Goal: Find specific page/section: Find specific page/section

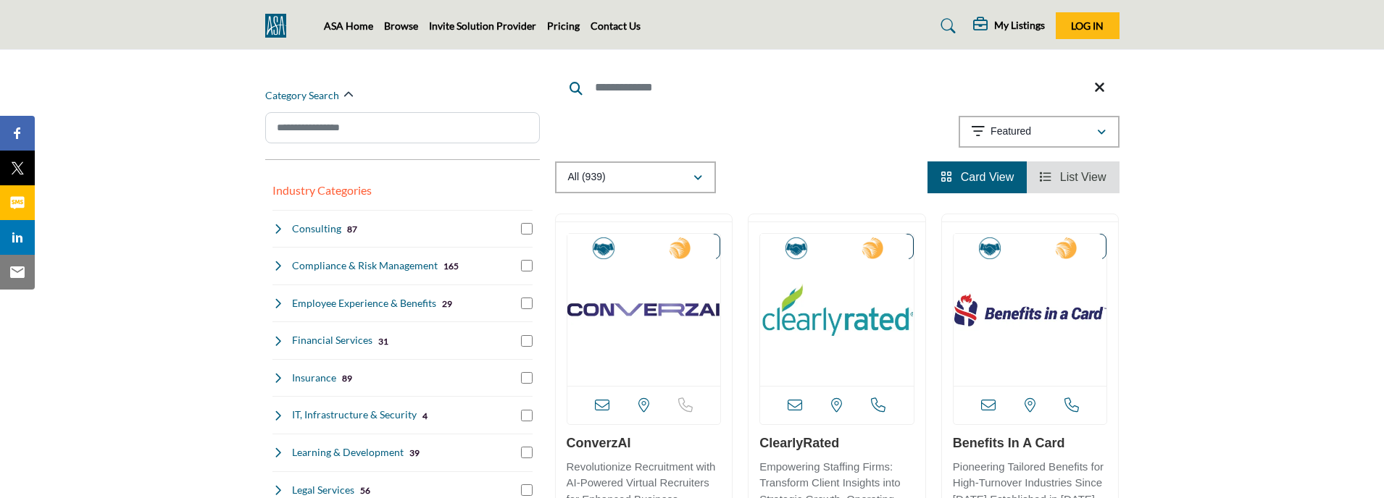
scroll to position [145, 0]
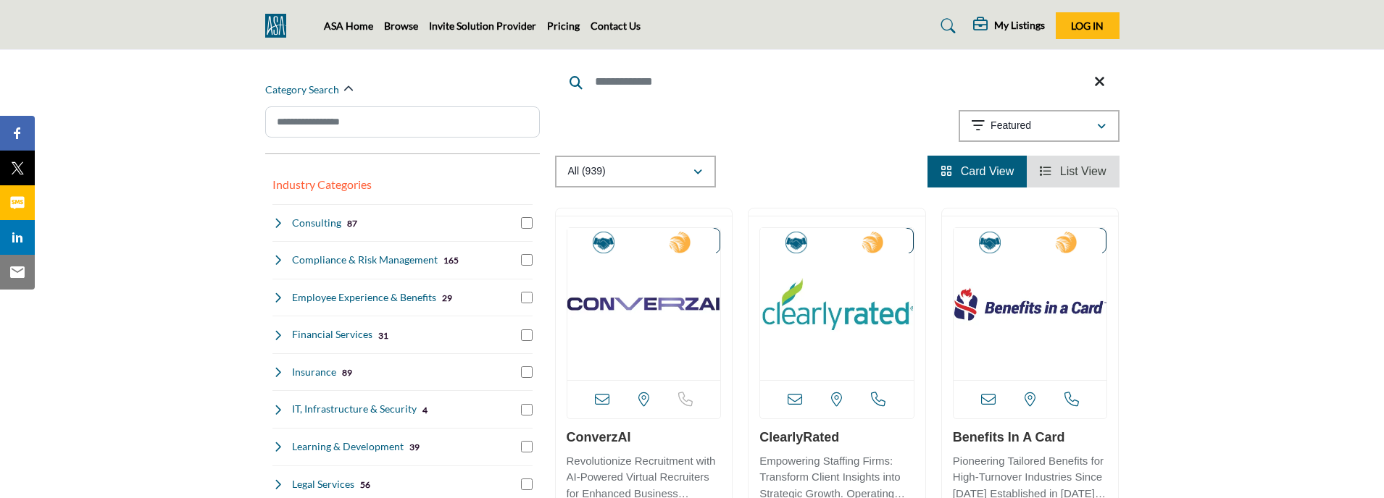
drag, startPoint x: 638, startPoint y: 437, endPoint x: 552, endPoint y: 437, distance: 86.2
click at [552, 437] on div "Corporate Partner Quick View" at bounding box center [643, 422] width 193 height 429
copy link "ConverzAI"
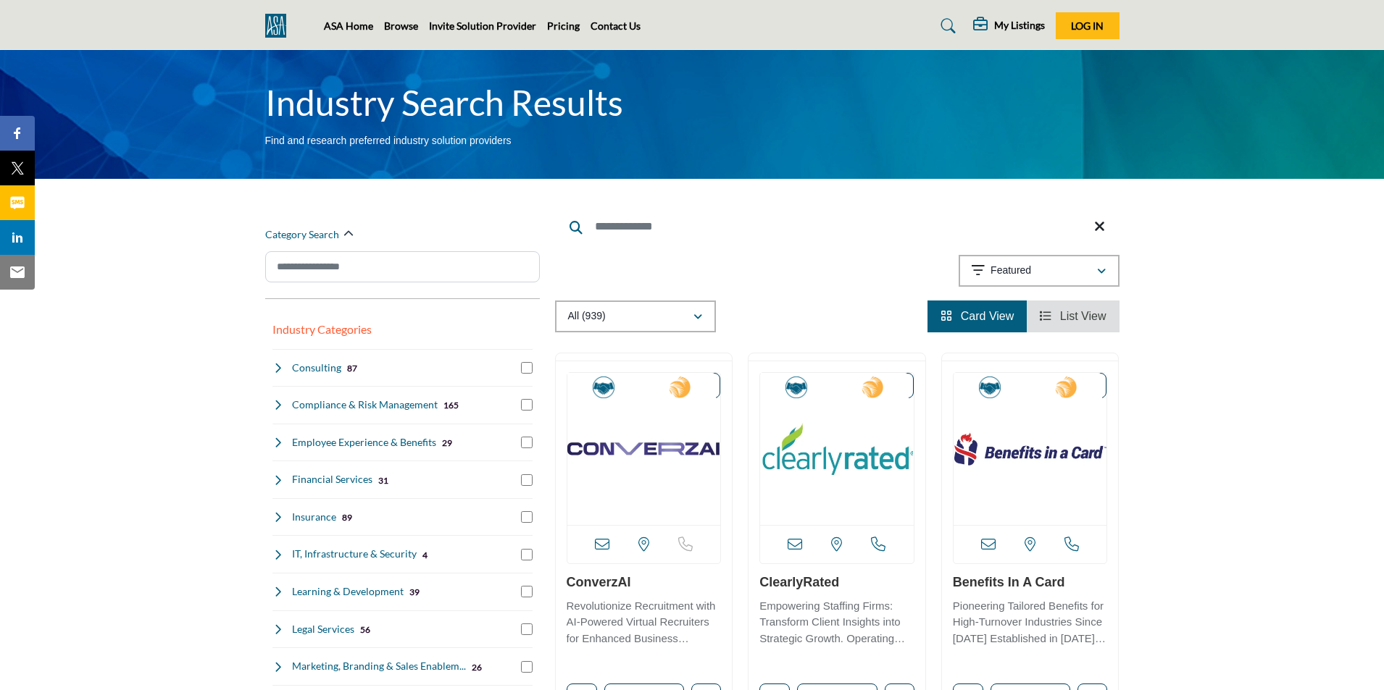
click at [1084, 330] on li "List View" at bounding box center [1073, 317] width 92 height 32
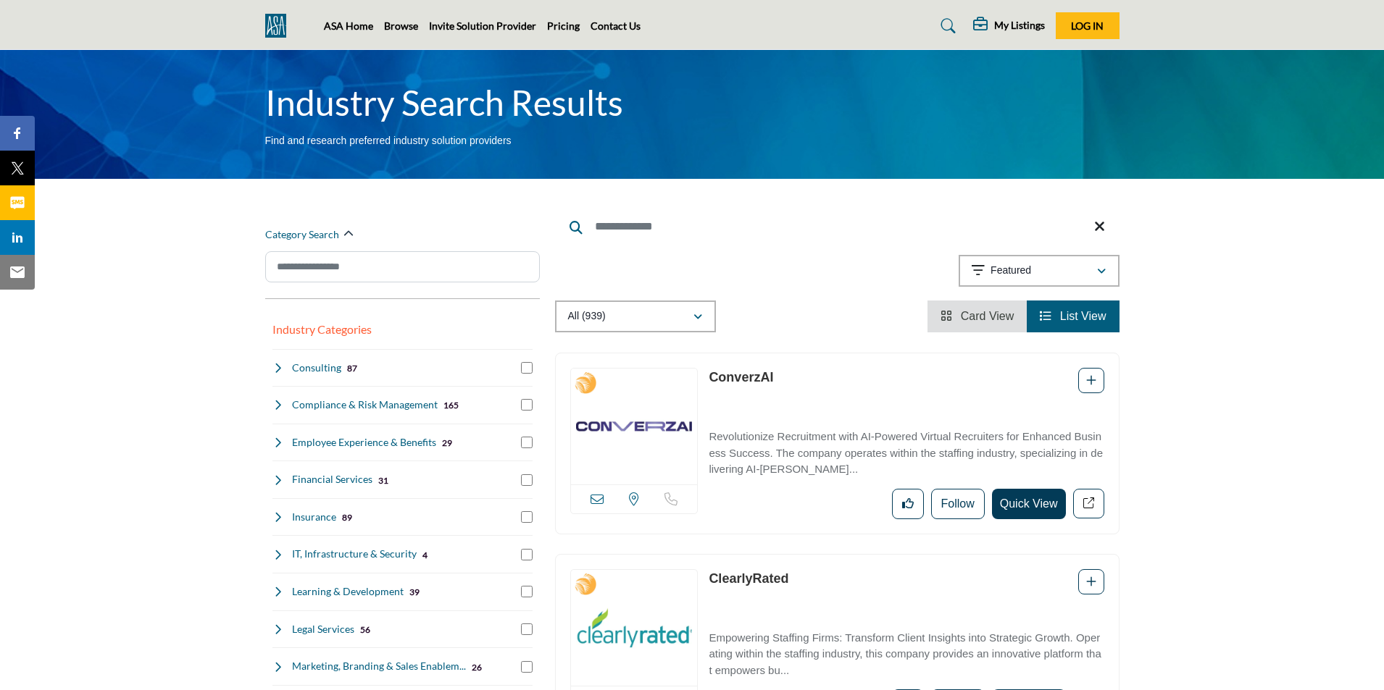
click at [980, 311] on span "Card View" at bounding box center [988, 316] width 54 height 12
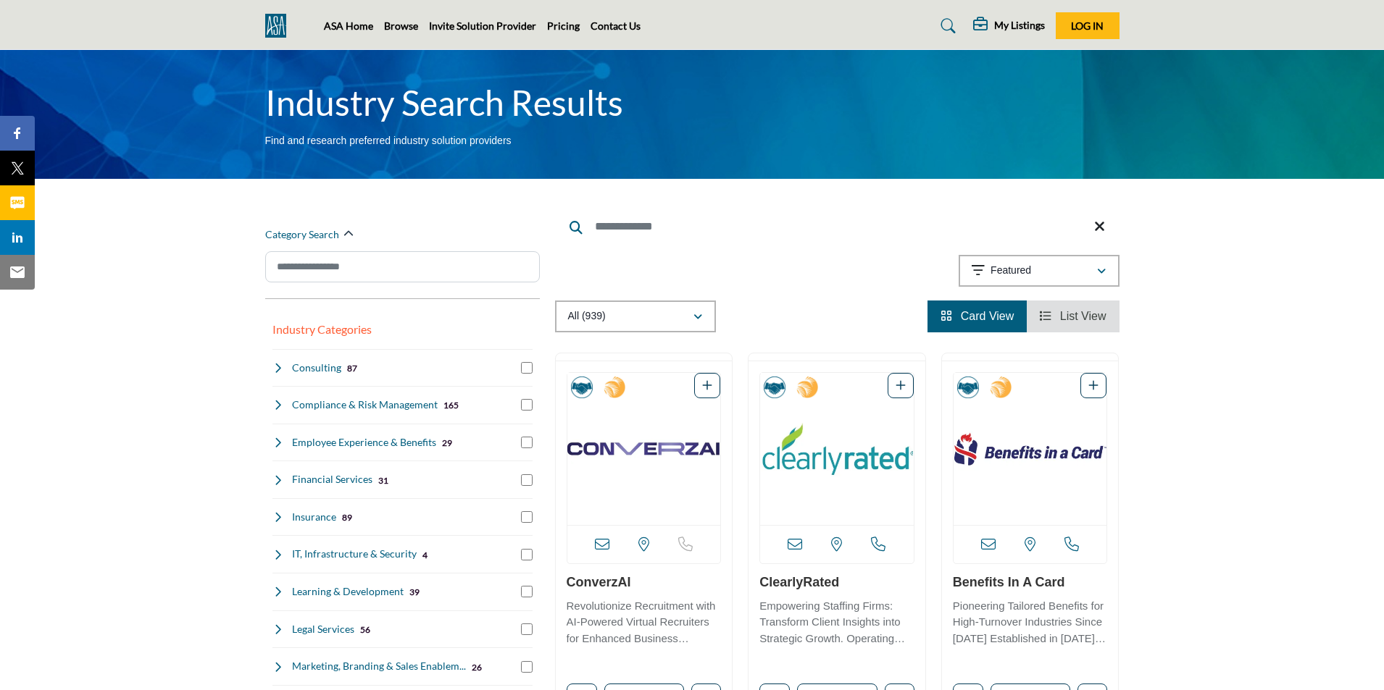
click at [1065, 324] on li "List View" at bounding box center [1073, 317] width 92 height 32
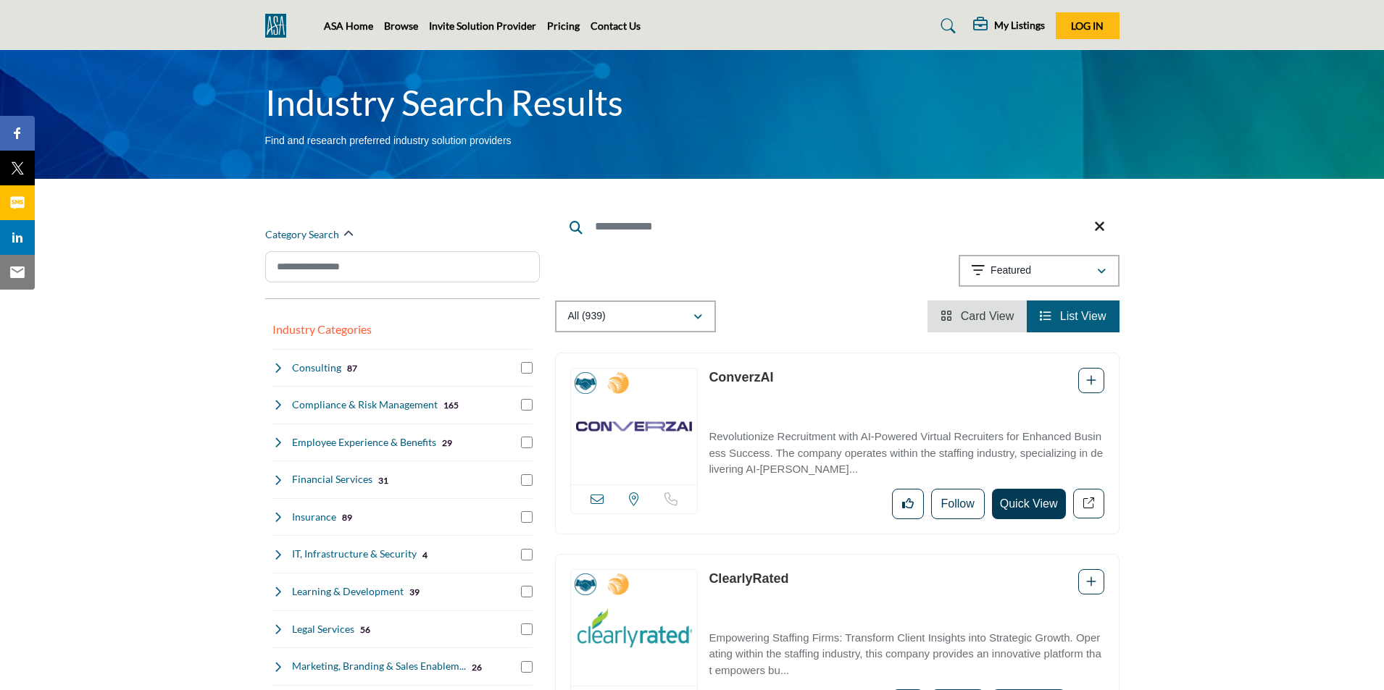
scroll to position [72, 0]
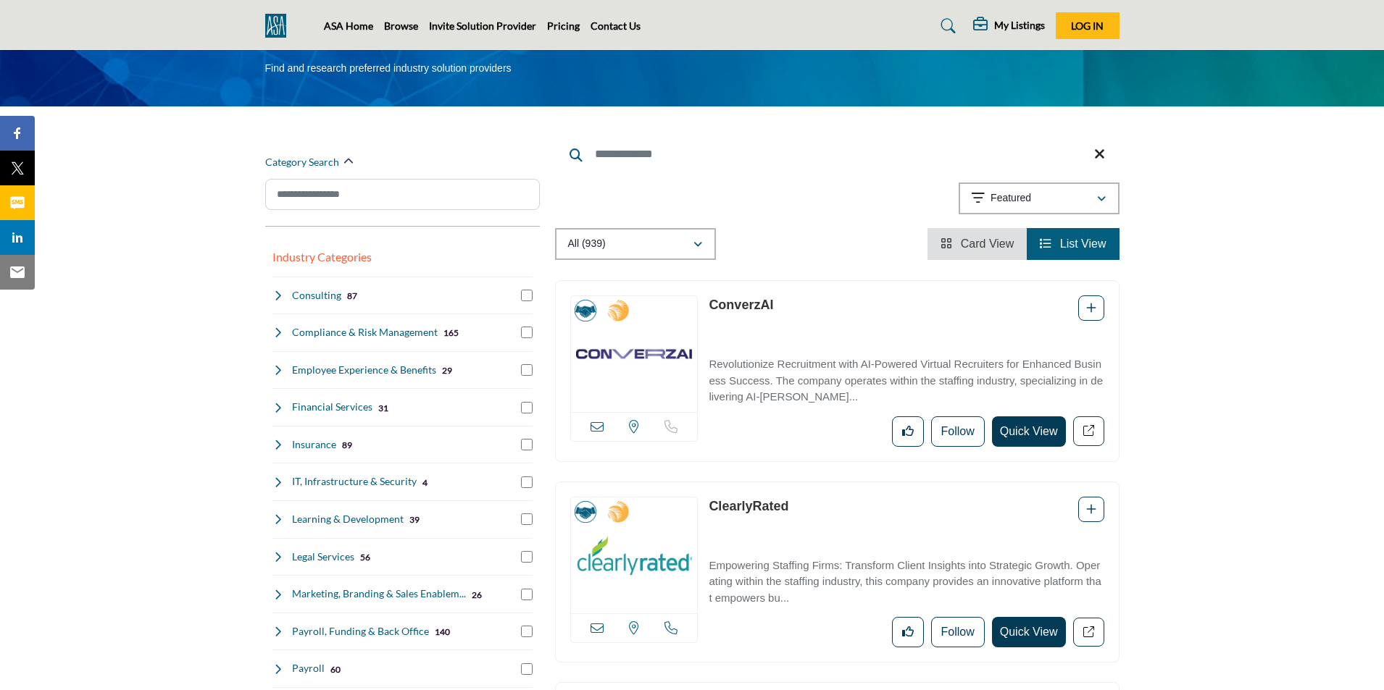
click at [967, 241] on span "Card View" at bounding box center [988, 244] width 54 height 12
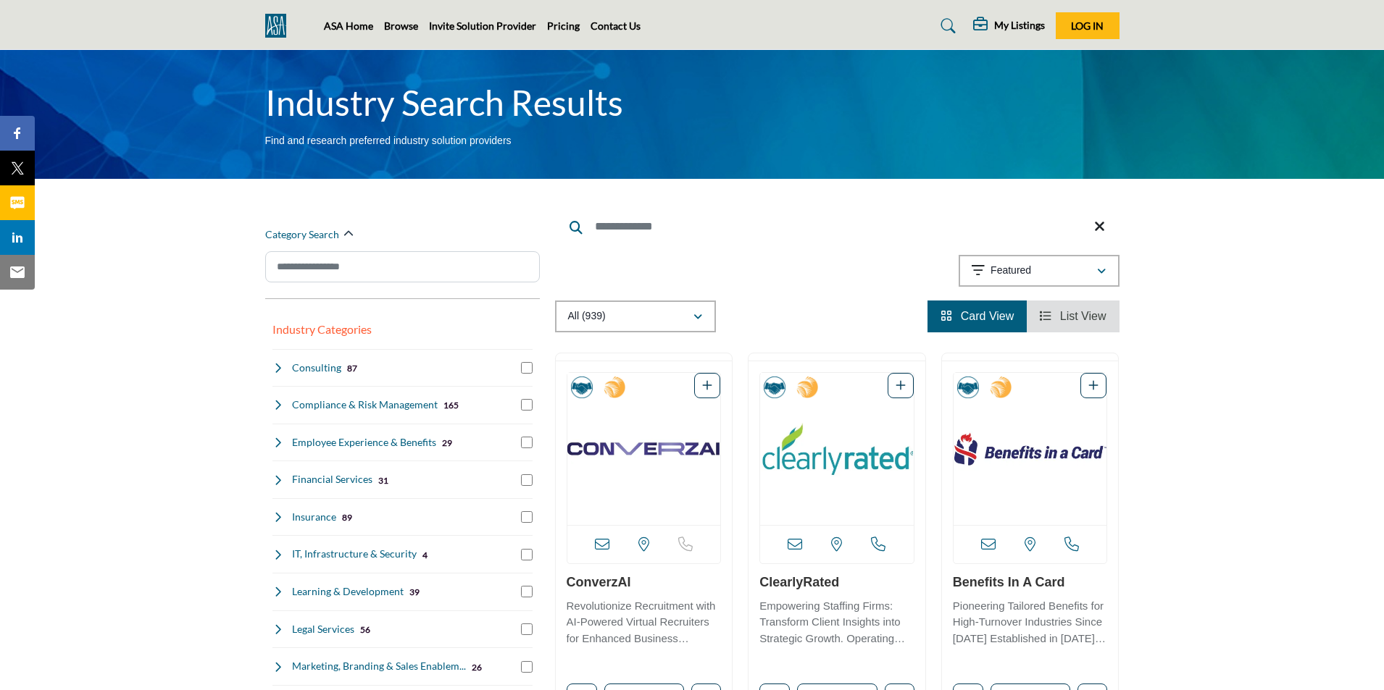
click at [1066, 314] on span "List View" at bounding box center [1083, 316] width 46 height 12
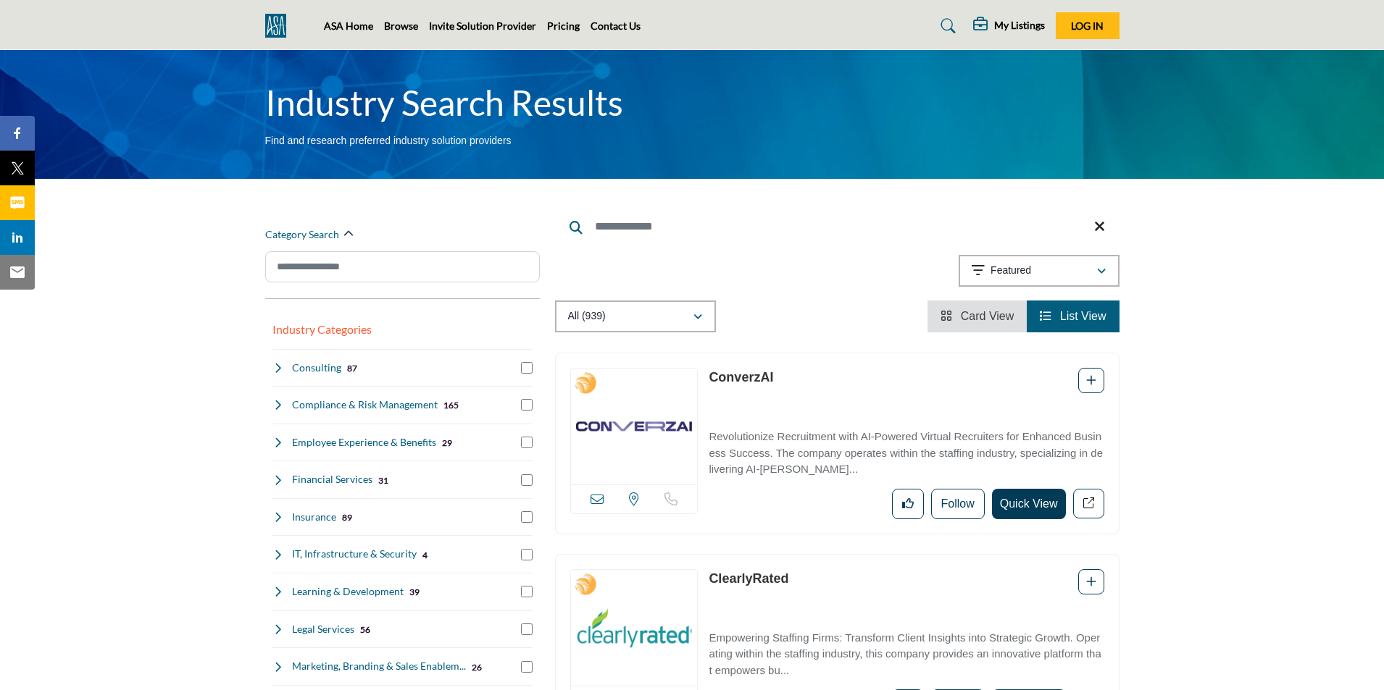
click at [953, 308] on li "Card View" at bounding box center [976, 317] width 99 height 32
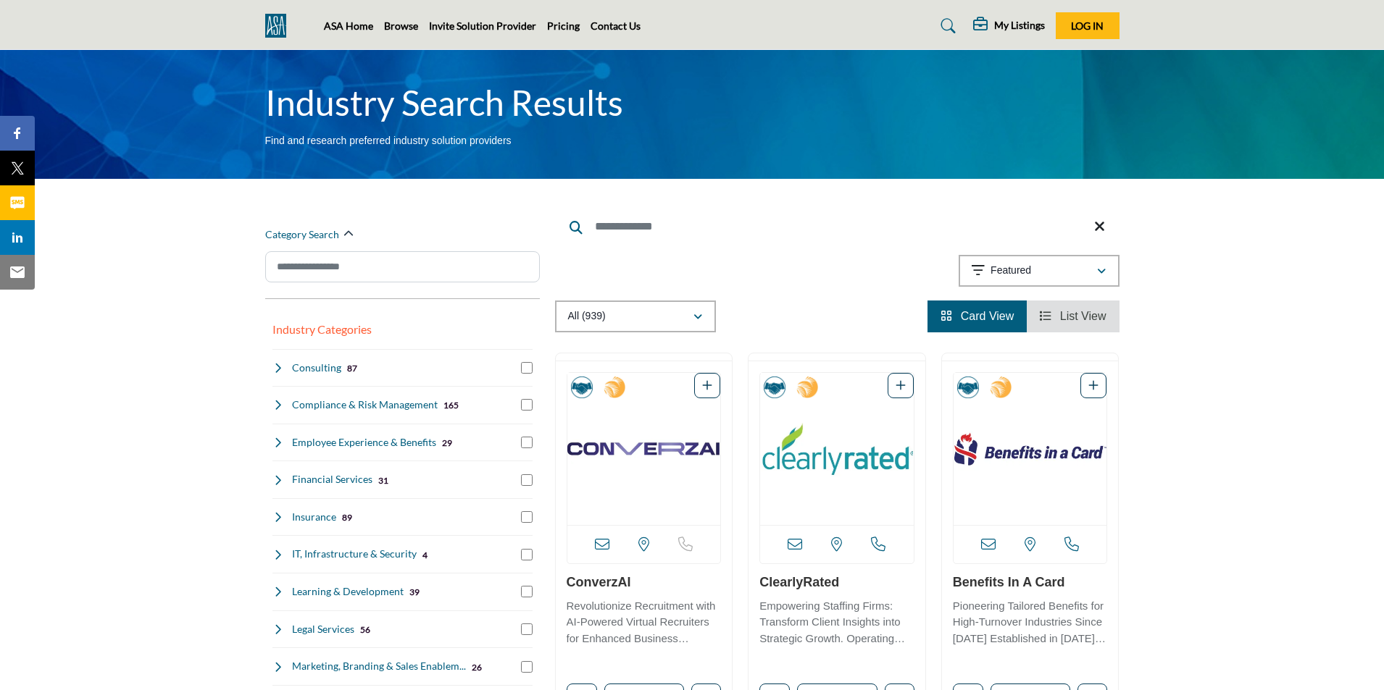
click at [1060, 313] on span "List View" at bounding box center [1083, 316] width 46 height 12
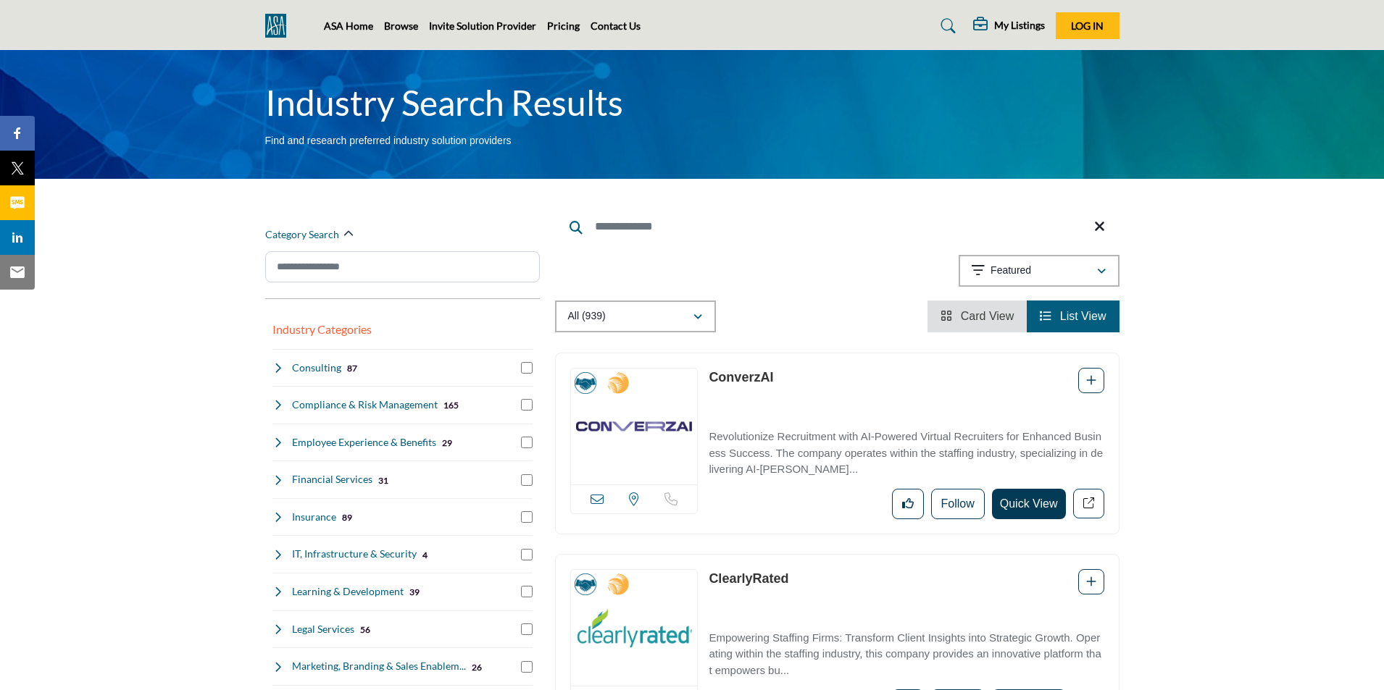
click at [964, 325] on li "Card View" at bounding box center [976, 317] width 99 height 32
